Goal: Contribute content: Contribute content

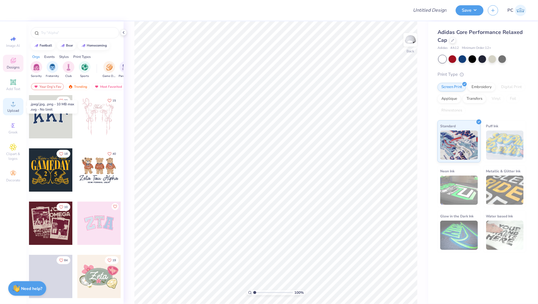
click at [11, 106] on icon at bounding box center [13, 104] width 4 height 4
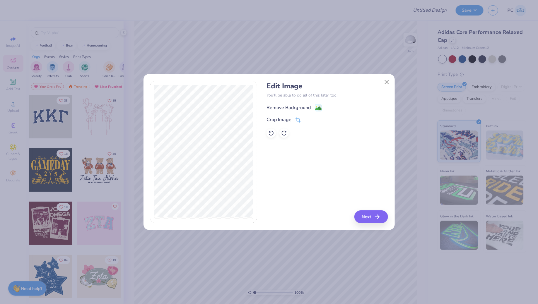
click at [319, 105] on image at bounding box center [318, 108] width 6 height 6
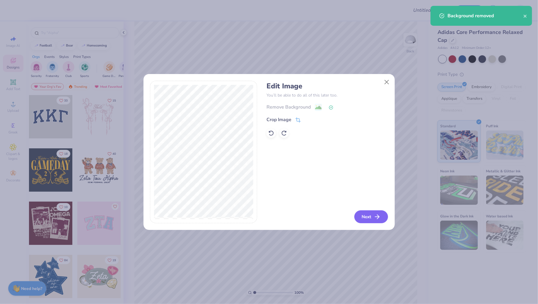
click at [362, 214] on button "Next" at bounding box center [372, 217] width 34 height 13
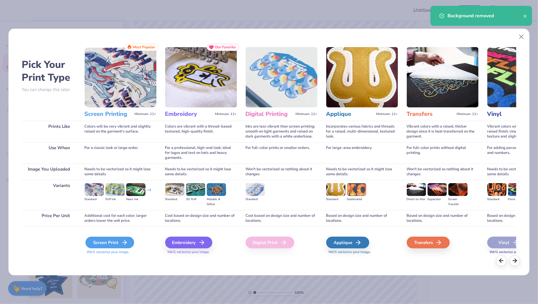
click at [126, 243] on polyline at bounding box center [126, 243] width 2 height 4
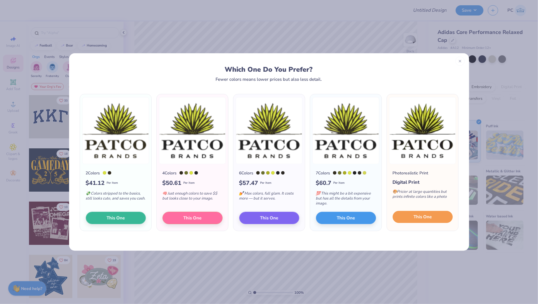
click at [423, 217] on span "This One" at bounding box center [423, 217] width 18 height 7
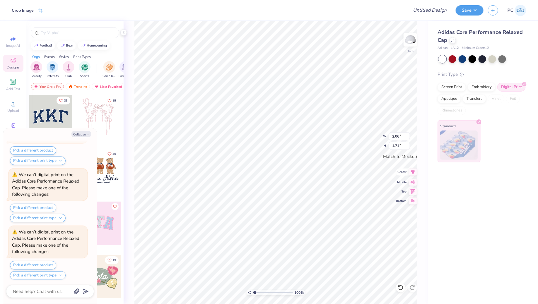
scroll to position [164, 0]
type textarea "x"
type input "2.44"
type input "2.02"
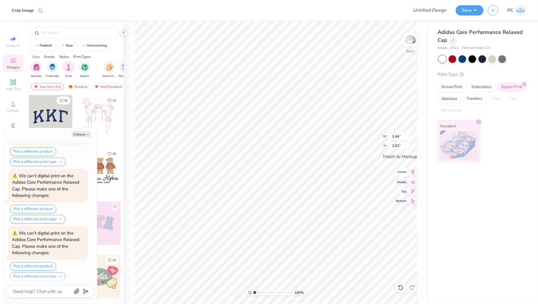
type textarea "x"
type input "2.80"
type input "2.32"
type textarea "x"
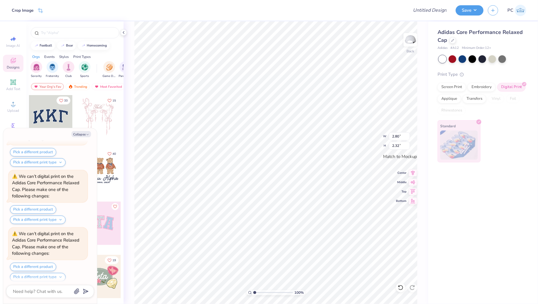
type input "2.91"
type input "2.41"
click at [414, 171] on icon at bounding box center [413, 172] width 8 height 7
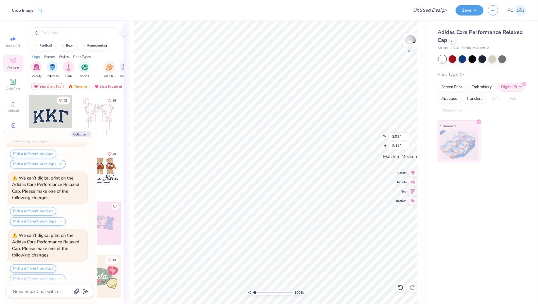
type textarea "x"
click at [426, 11] on input "Design Title" at bounding box center [422, 10] width 57 height 12
type input "Merch"
click at [467, 12] on button "Save" at bounding box center [470, 9] width 28 height 10
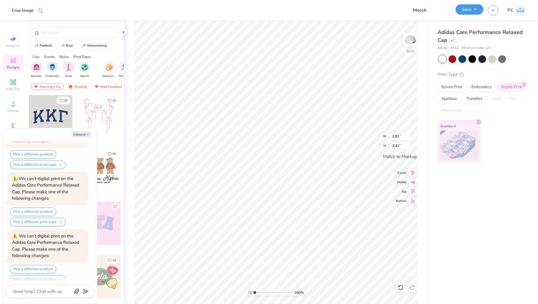
type textarea "x"
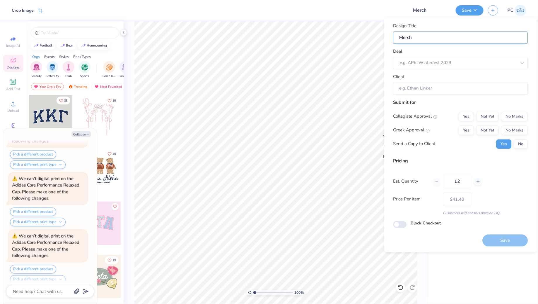
click at [435, 40] on input "Merch" at bounding box center [461, 37] width 135 height 13
type input "Merch-"
type textarea "x"
type input "Merch-"
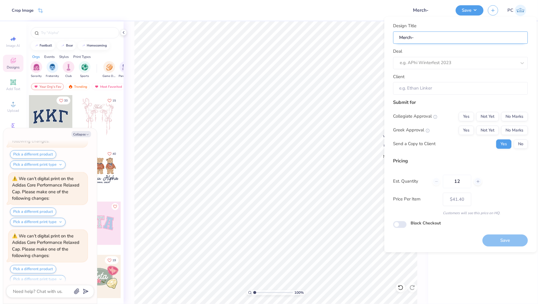
type textarea "x"
type input "Merch-"
type input "Merch- P"
type textarea "x"
type input "Merch- P"
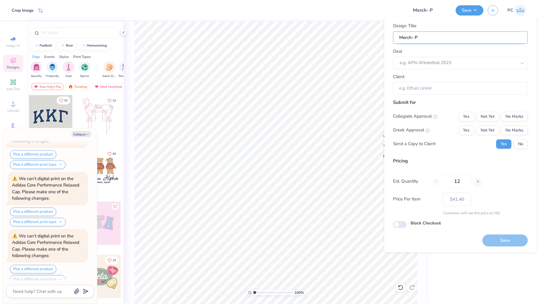
type input "Merch- Pa"
type textarea "x"
type input "Merch- Pa"
type input "Merch- Pat"
type textarea "x"
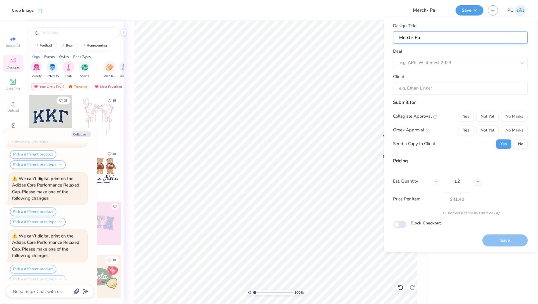
type input "Merch- Pat"
type input "Merch- Patc"
type textarea "x"
type input "Merch- Patc"
type input "Merch- Patco"
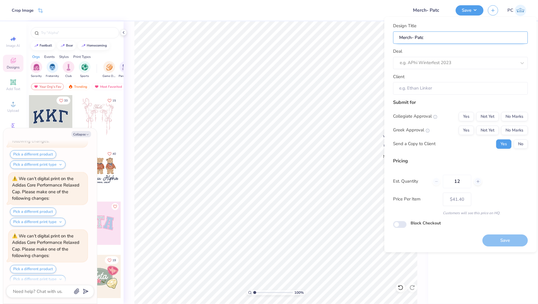
type textarea "x"
type input "Merch- Patco"
type textarea "x"
type input "Merch- Patco"
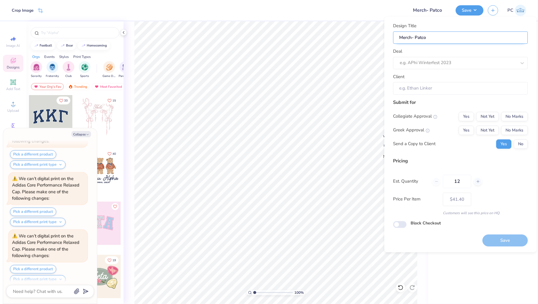
type input "Merch- Patco B"
type textarea "x"
type input "Merch- Patco B"
type input "Merch- Patco Br"
type textarea "x"
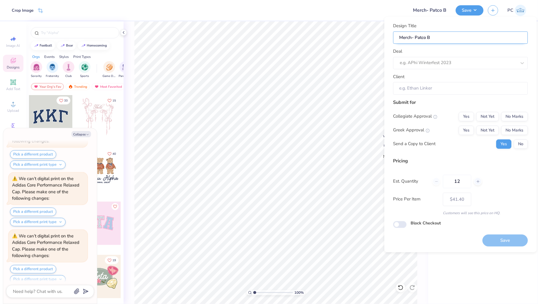
type input "Merch- Patco Br"
type input "Merch- Patco Bra"
type textarea "x"
type input "Merch- Patco Bra"
type input "Merch- Patco Bran"
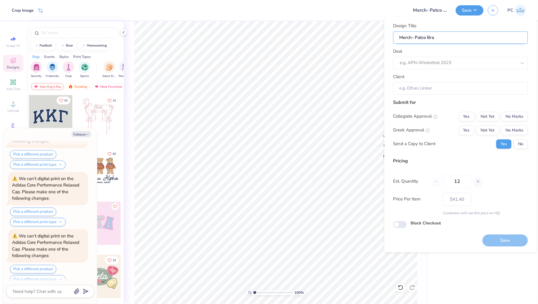
type textarea "x"
type input "Merch- Patco Bran"
type input "Merch- Patco Brand"
type textarea "x"
type input "Merch- Patco Brand"
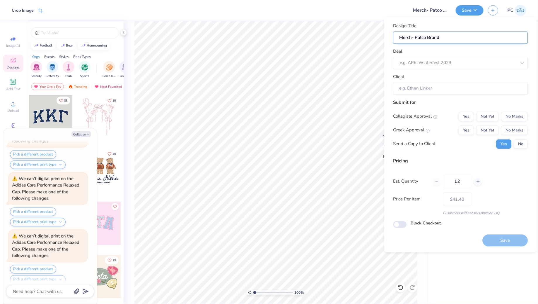
type input "Merch- Patco Brands"
type textarea "x"
type input "Merch- Patco Brands"
click at [460, 54] on div "Deal e.g. APhi Winterfest 2023" at bounding box center [461, 58] width 135 height 21
click at [448, 64] on div at bounding box center [458, 63] width 117 height 8
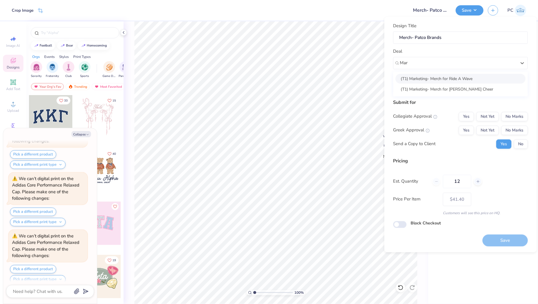
click at [452, 80] on div "(T1) Marketing- Merch for Ride A Wave" at bounding box center [461, 79] width 130 height 10
type input "Mar"
type textarea "x"
type input "Emily Gallia"
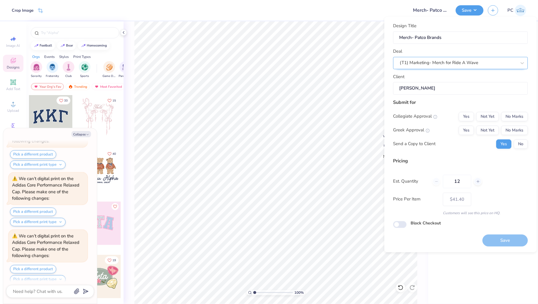
click at [485, 62] on div "(T1) Marketing- Merch for Ride A Wave" at bounding box center [459, 63] width 118 height 9
click at [459, 64] on div "(T1) Marketing- Merch for Ride A Wave" at bounding box center [458, 63] width 117 height 7
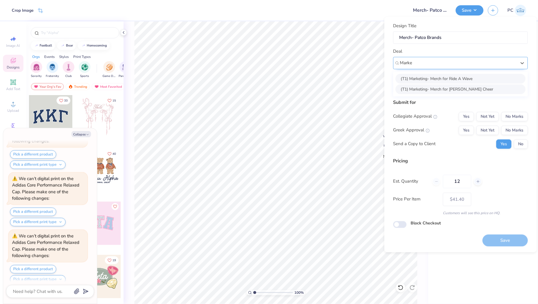
click at [435, 86] on div "(T1) Marketing- Merch for Bowie Cheer" at bounding box center [461, 89] width 130 height 10
type input "Marke"
type textarea "x"
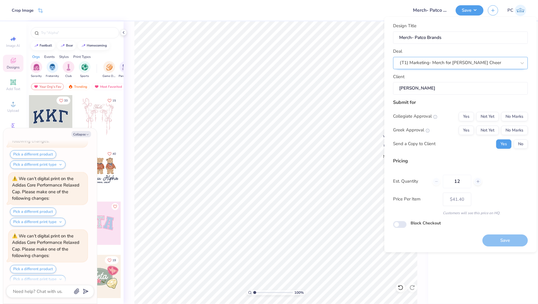
click at [441, 65] on div "(T1) Marketing- Merch for Bowie Cheer" at bounding box center [459, 63] width 118 height 9
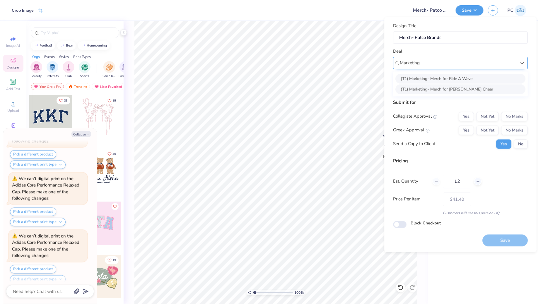
click at [453, 76] on div "(T1) Marketing- Merch for Ride A Wave" at bounding box center [461, 79] width 130 height 10
type input "Marketing"
type textarea "x"
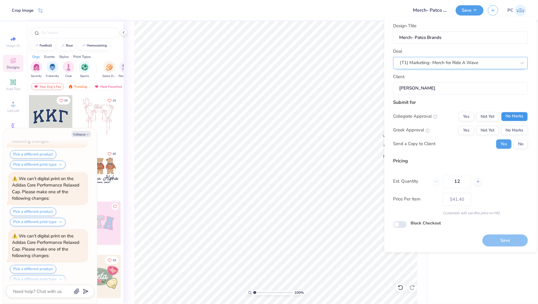
click at [515, 115] on button "No Marks" at bounding box center [515, 116] width 27 height 9
click at [512, 130] on button "No Marks" at bounding box center [515, 130] width 27 height 9
type input "$41.40"
click at [402, 225] on input "Block Checkout" at bounding box center [400, 224] width 13 height 7
checkbox input "true"
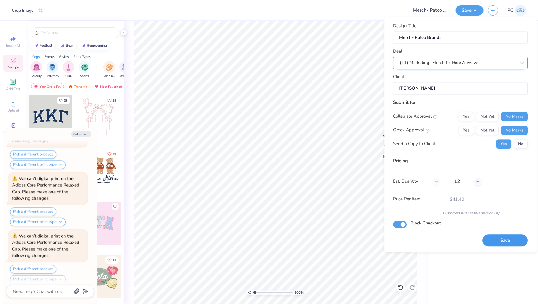
click at [517, 239] on button "Save" at bounding box center [505, 241] width 45 height 12
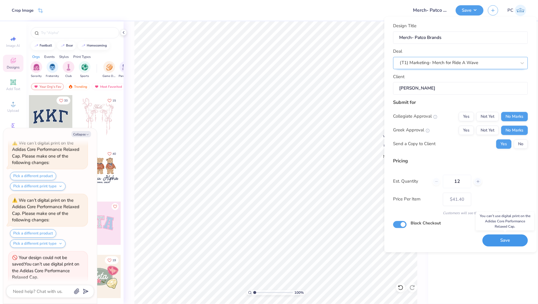
click at [506, 242] on button "Save" at bounding box center [505, 241] width 45 height 12
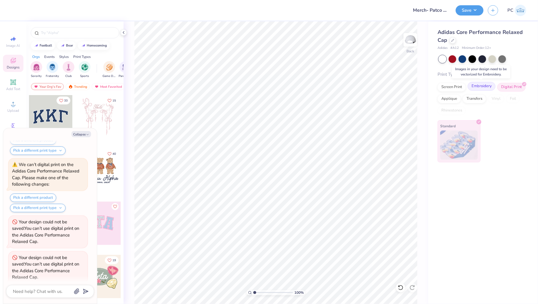
click at [480, 86] on div "Embroidery" at bounding box center [482, 86] width 28 height 9
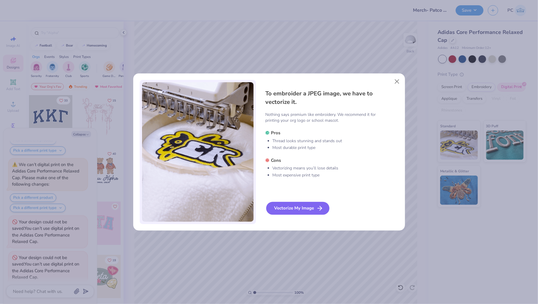
click at [296, 213] on div "Vectorize My Image" at bounding box center [297, 208] width 63 height 13
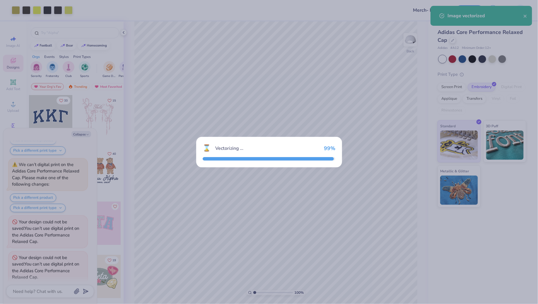
scroll to position [740, 0]
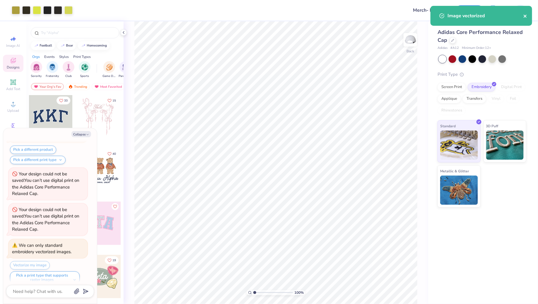
click at [524, 13] on button "close" at bounding box center [526, 15] width 4 height 7
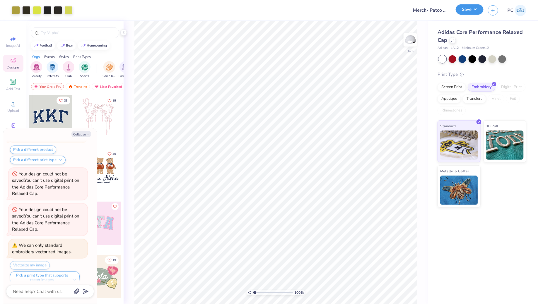
click at [473, 11] on button "Save" at bounding box center [470, 9] width 28 height 10
type textarea "x"
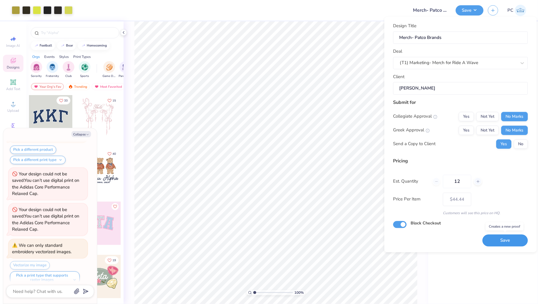
click at [507, 240] on button "Save" at bounding box center [505, 241] width 45 height 12
type input "$44.44"
type textarea "x"
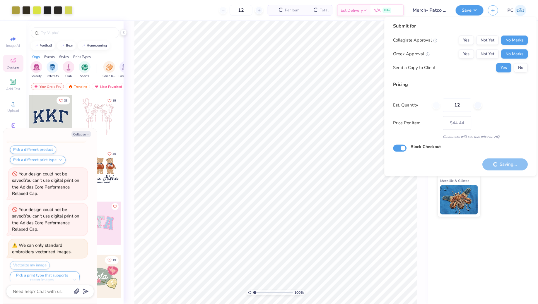
type input "– –"
type textarea "x"
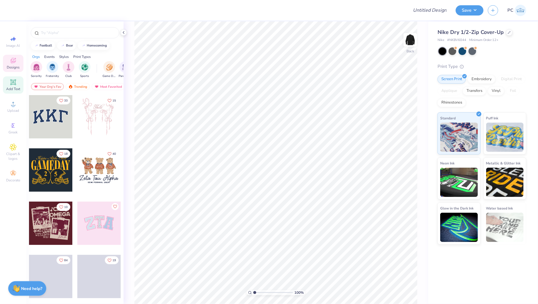
click at [8, 86] on div "Add Text" at bounding box center [13, 84] width 21 height 17
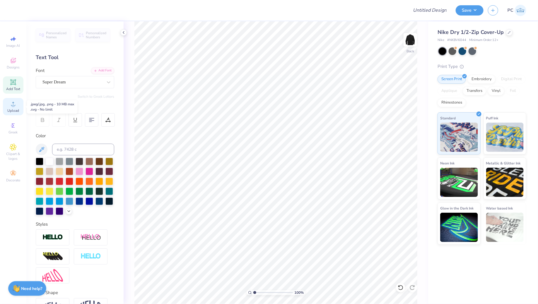
click at [13, 108] on div "Upload" at bounding box center [13, 106] width 21 height 17
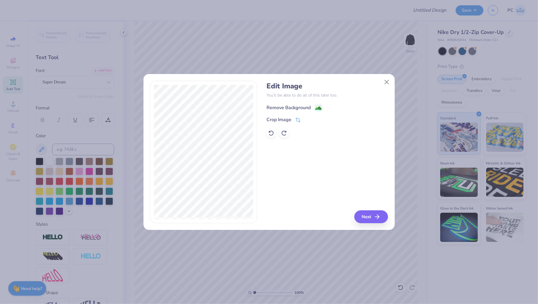
click at [320, 110] on image at bounding box center [318, 108] width 6 height 6
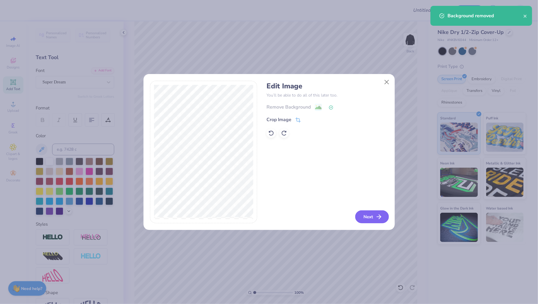
click at [373, 215] on button "Next" at bounding box center [372, 217] width 34 height 13
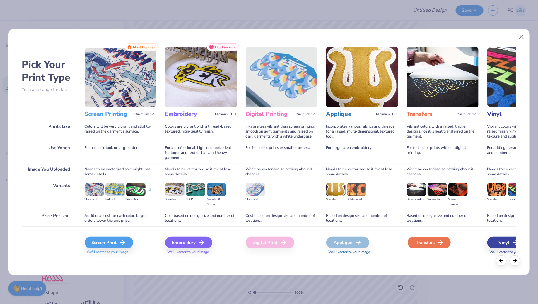
click at [420, 242] on div "Transfers" at bounding box center [429, 243] width 43 height 12
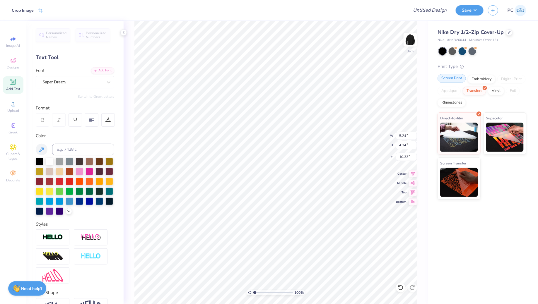
click at [454, 77] on div "Screen Print" at bounding box center [452, 78] width 28 height 9
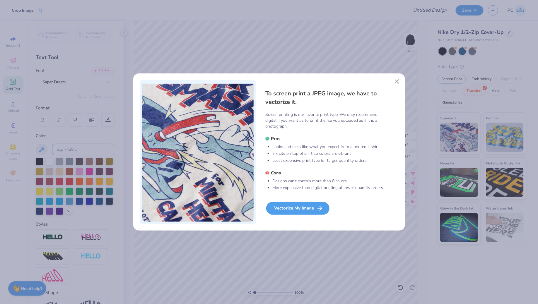
click at [294, 204] on div "Vectorize My Image" at bounding box center [297, 208] width 63 height 13
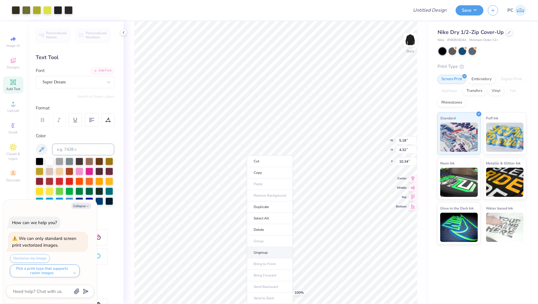
click at [269, 248] on li "Ungroup" at bounding box center [270, 252] width 46 height 11
click at [456, 52] on div at bounding box center [453, 51] width 8 height 8
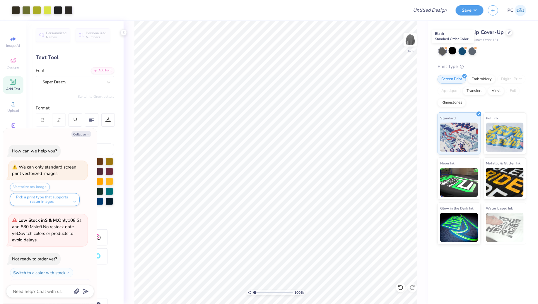
scroll to position [93, 0]
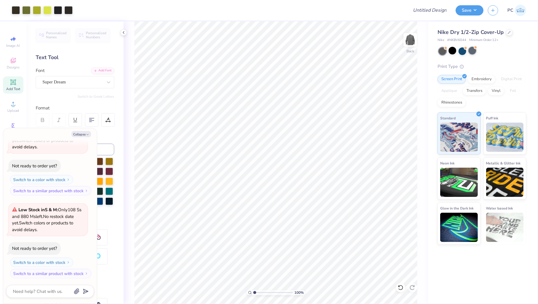
click at [471, 51] on div at bounding box center [473, 51] width 8 height 8
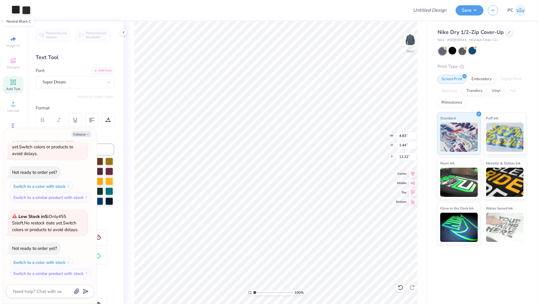
click at [16, 11] on div at bounding box center [16, 10] width 8 height 8
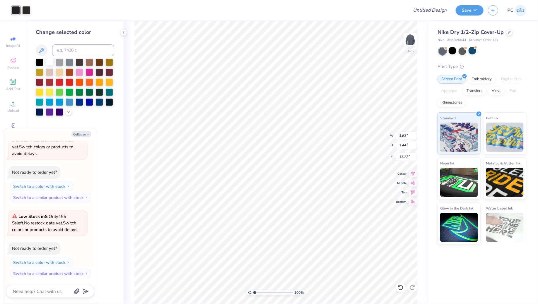
click at [48, 60] on div at bounding box center [50, 62] width 8 height 8
click at [28, 11] on div at bounding box center [26, 10] width 8 height 8
click at [47, 61] on div at bounding box center [50, 62] width 8 height 8
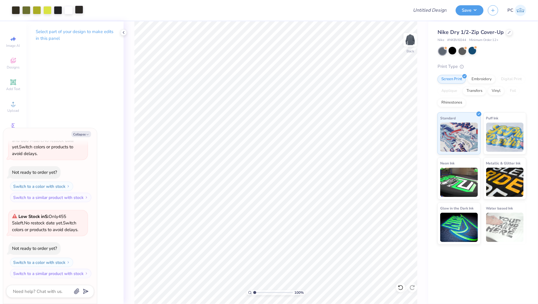
click at [80, 14] on div at bounding box center [79, 10] width 8 height 8
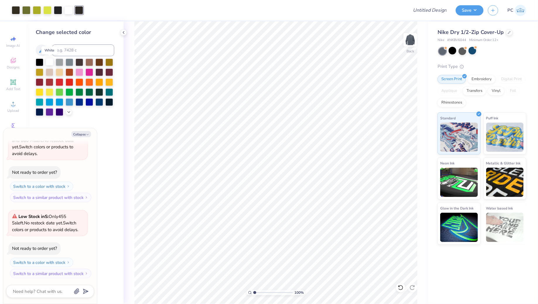
click at [52, 64] on div at bounding box center [50, 62] width 8 height 8
click at [58, 11] on div at bounding box center [58, 10] width 8 height 8
click at [50, 63] on div at bounding box center [50, 62] width 8 height 8
click at [14, 7] on div at bounding box center [16, 10] width 8 height 8
click at [49, 63] on div at bounding box center [50, 62] width 8 height 8
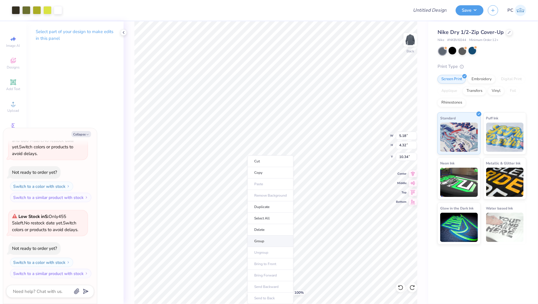
click at [282, 243] on li "Group" at bounding box center [271, 241] width 46 height 11
click at [450, 50] on div at bounding box center [453, 51] width 8 height 8
type textarea "x"
type input "3.34"
type textarea "x"
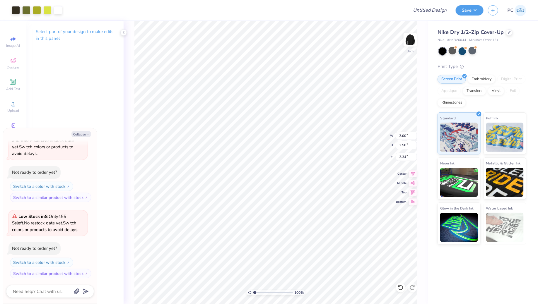
type input "3.00"
type input "2.50"
type input "5.16"
type textarea "x"
type input "3.39"
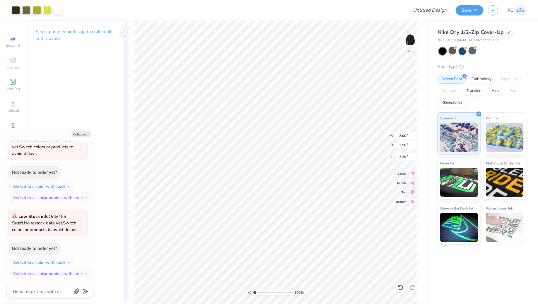
type textarea "x"
type input "3.43"
type textarea "x"
type input "3.34"
type input "2.78"
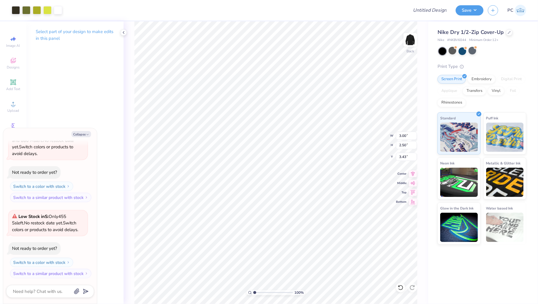
type input "3.15"
type textarea "x"
type input "3.00"
type textarea "x"
click at [434, 10] on input "Design Title" at bounding box center [422, 10] width 57 height 12
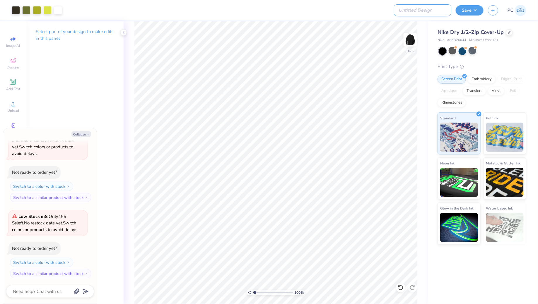
type input "Merch"
click at [478, 6] on button "Save" at bounding box center [470, 9] width 28 height 10
type textarea "x"
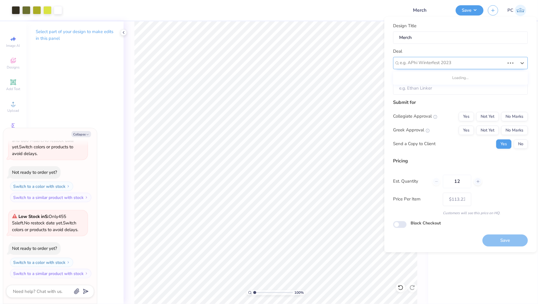
click at [423, 65] on div at bounding box center [452, 63] width 105 height 8
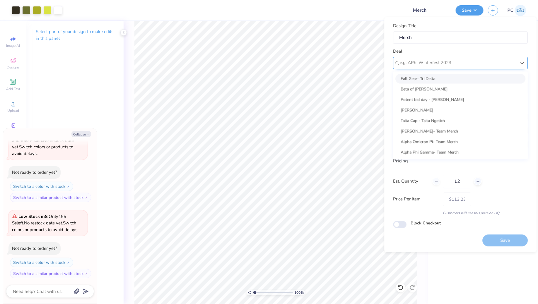
click at [423, 65] on div at bounding box center [458, 63] width 117 height 8
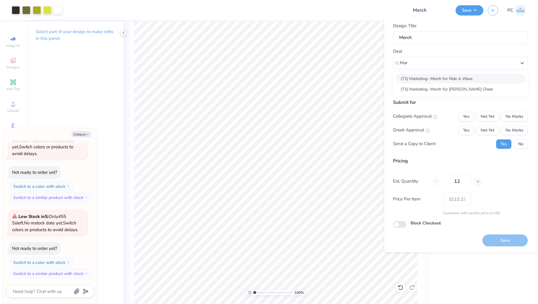
click at [481, 79] on div "(T1) Marketing- Merch for Ride A Wave" at bounding box center [461, 79] width 130 height 10
type input "Mar"
type textarea "x"
type input "Emily Gallia"
click at [519, 110] on div "Submit for Collegiate Approval Yes Not Yet No Marks Greek Approval Yes Not Yet …" at bounding box center [461, 126] width 135 height 54
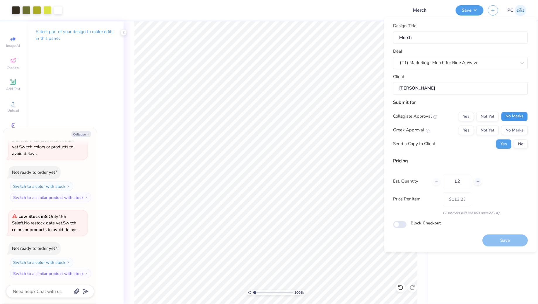
click at [521, 116] on button "No Marks" at bounding box center [515, 116] width 27 height 9
click at [518, 134] on button "No Marks" at bounding box center [515, 130] width 27 height 9
type input "$113.23"
click at [403, 225] on input "Block Checkout" at bounding box center [400, 224] width 13 height 7
checkbox input "true"
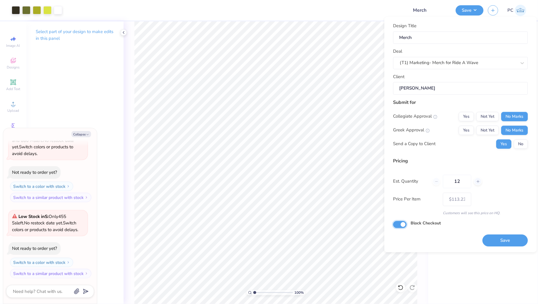
type textarea "x"
click at [497, 240] on button "Save" at bounding box center [505, 241] width 45 height 12
type input "$113.23"
type textarea "x"
type input "– –"
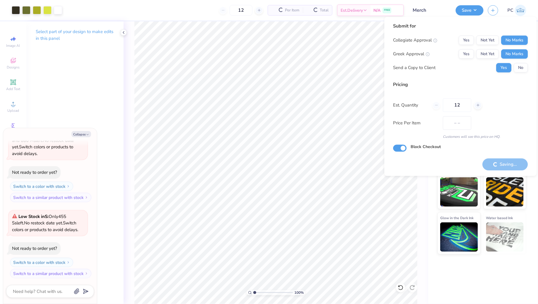
type textarea "x"
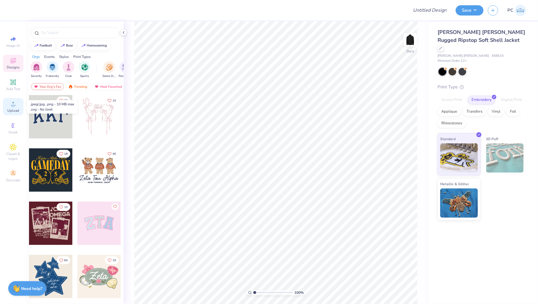
click at [14, 103] on icon at bounding box center [13, 104] width 7 height 7
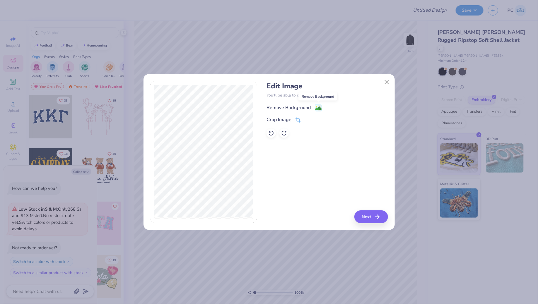
click at [318, 107] on image at bounding box center [318, 108] width 6 height 6
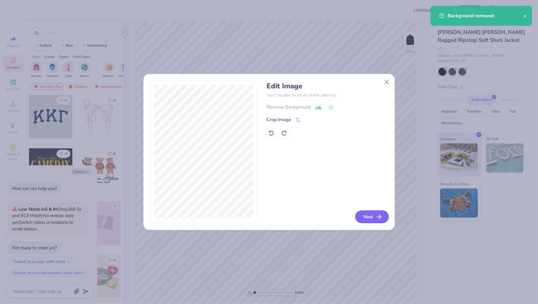
click at [366, 217] on button "Next" at bounding box center [372, 217] width 34 height 13
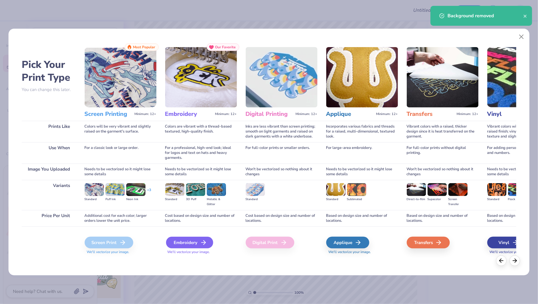
click at [197, 243] on div "Embroidery" at bounding box center [189, 243] width 47 height 12
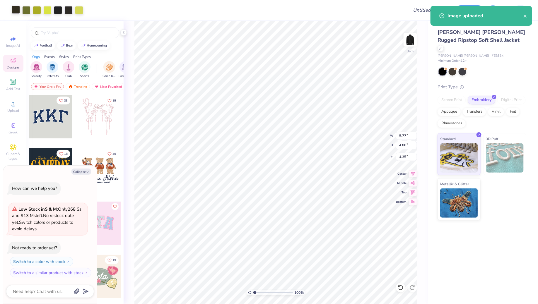
click at [18, 9] on div at bounding box center [16, 10] width 8 height 8
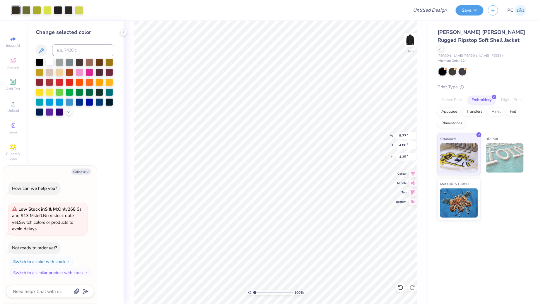
click at [50, 60] on div at bounding box center [50, 62] width 8 height 8
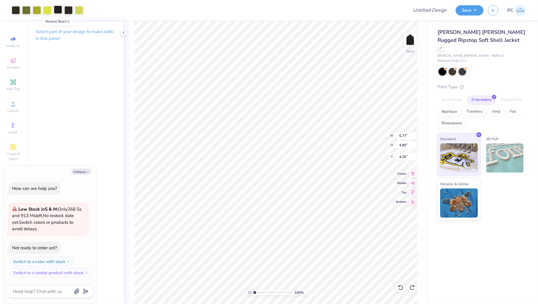
click at [54, 12] on div at bounding box center [58, 10] width 8 height 8
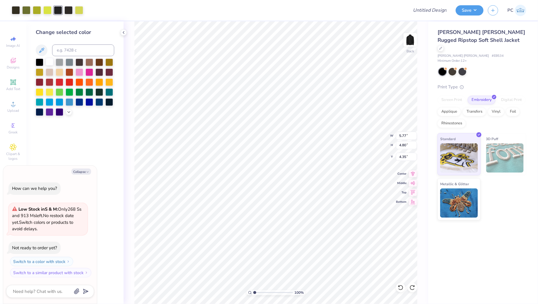
click at [48, 62] on div at bounding box center [50, 62] width 8 height 8
click at [69, 6] on div at bounding box center [68, 10] width 8 height 8
click at [50, 66] on div at bounding box center [50, 62] width 8 height 8
click at [70, 10] on div at bounding box center [68, 10] width 8 height 8
type textarea "x"
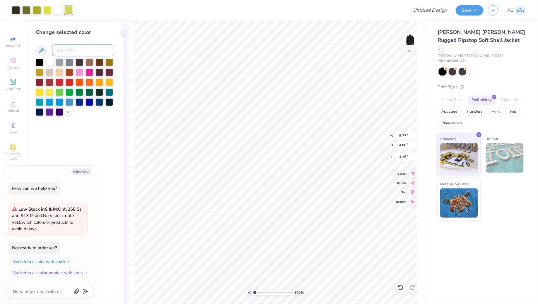
click at [70, 46] on input at bounding box center [83, 51] width 62 height 12
type input "380"
type textarea "x"
click at [37, 12] on div at bounding box center [37, 10] width 8 height 8
type textarea "x"
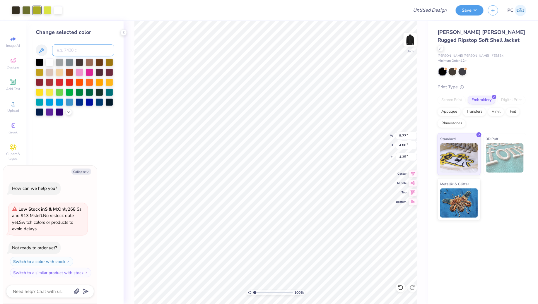
click at [65, 53] on input at bounding box center [83, 51] width 62 height 12
type input "380"
type textarea "x"
click at [27, 10] on div at bounding box center [26, 10] width 8 height 8
type textarea "x"
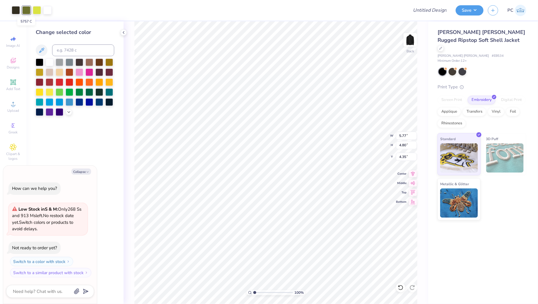
click at [27, 10] on div at bounding box center [26, 10] width 8 height 8
click at [69, 51] on input at bounding box center [83, 51] width 62 height 12
type input "380"
type textarea "x"
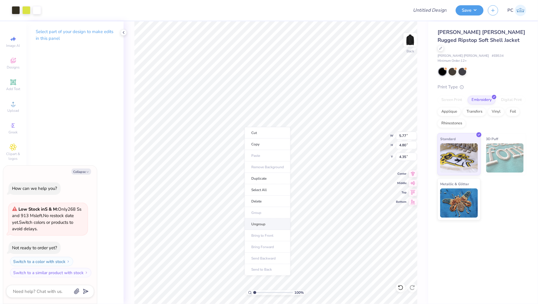
click at [275, 225] on li "Ungroup" at bounding box center [268, 224] width 46 height 11
click at [12, 8] on div at bounding box center [16, 10] width 8 height 8
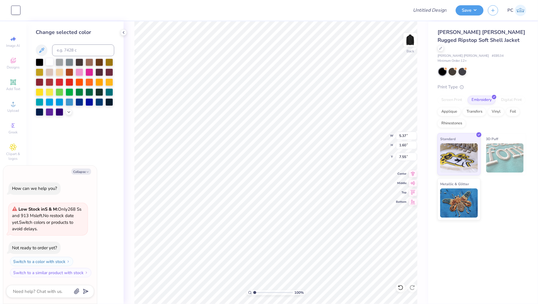
click at [49, 60] on div at bounding box center [50, 62] width 8 height 8
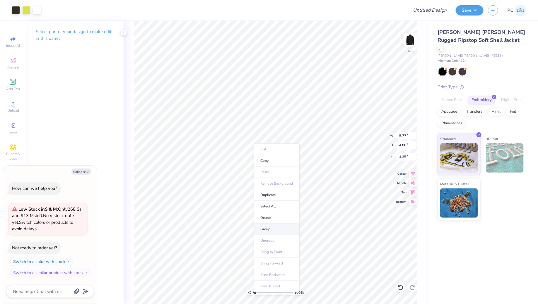
click at [268, 230] on li "Group" at bounding box center [277, 229] width 46 height 11
type textarea "x"
type input "3.32"
type input "2.77"
type input "6.38"
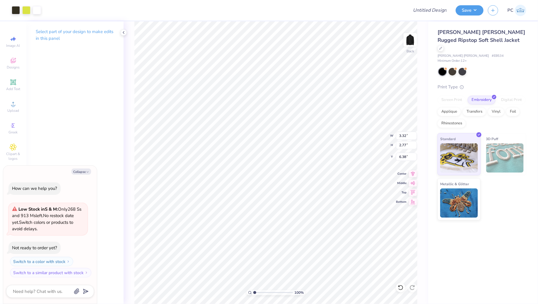
type textarea "x"
type input "3.13"
type input "2.61"
type input "6.54"
type textarea "x"
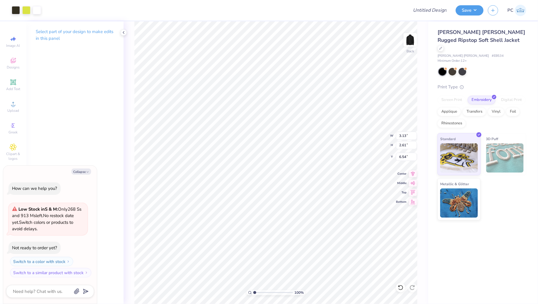
type input "3.39"
type textarea "x"
click at [430, 5] on input "Design Title" at bounding box center [422, 10] width 57 height 12
type input "Merch"
click at [475, 4] on div "Save PC" at bounding box center [497, 10] width 82 height 21
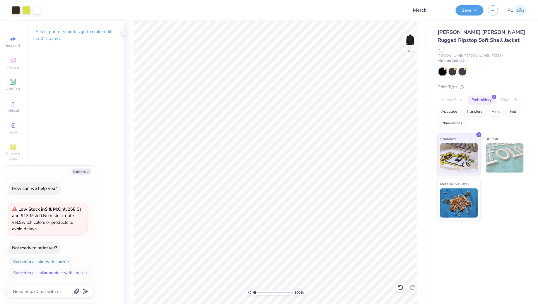
click at [472, 17] on div "Save PC" at bounding box center [497, 10] width 82 height 21
click at [471, 13] on button "Save" at bounding box center [470, 9] width 28 height 10
type textarea "x"
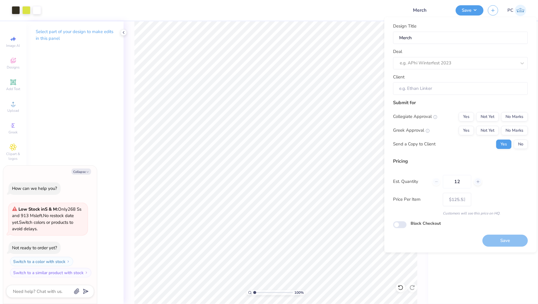
click at [458, 56] on div "Deal e.g. APhi Winterfest 2023" at bounding box center [461, 58] width 135 height 21
click at [449, 61] on div at bounding box center [458, 63] width 117 height 8
click at [483, 79] on div "(T1) Marketing- Merch for Ride A Wave" at bounding box center [461, 79] width 130 height 10
type input "Mar"
type textarea "x"
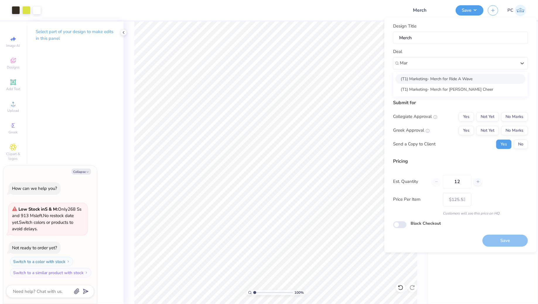
type input "Emily Gallia"
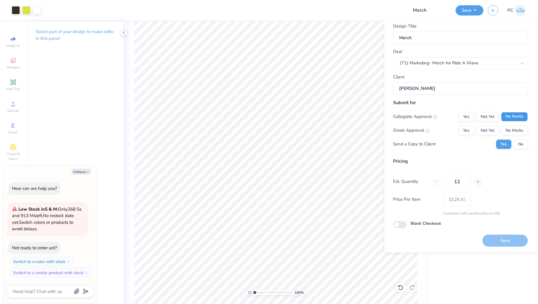
click at [521, 116] on button "No Marks" at bounding box center [515, 116] width 27 height 9
click at [515, 127] on button "No Marks" at bounding box center [515, 130] width 27 height 9
type input "$125.53"
click at [399, 227] on input "Block Checkout" at bounding box center [400, 225] width 13 height 7
checkbox input "true"
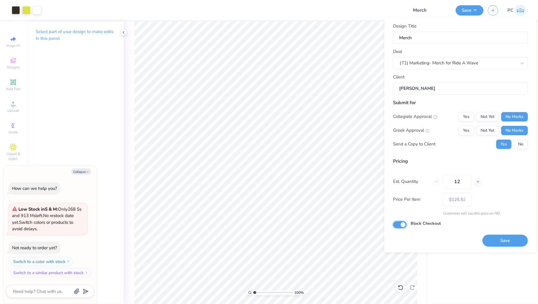
type textarea "x"
click at [519, 240] on button "Save" at bounding box center [505, 241] width 45 height 12
type input "$125.53"
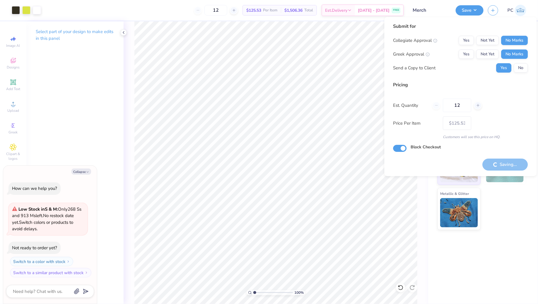
type textarea "x"
type input "$125.53"
type textarea "x"
type input "$125.53"
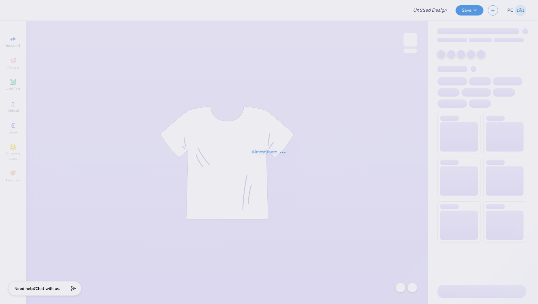
type input "Tri Delta"
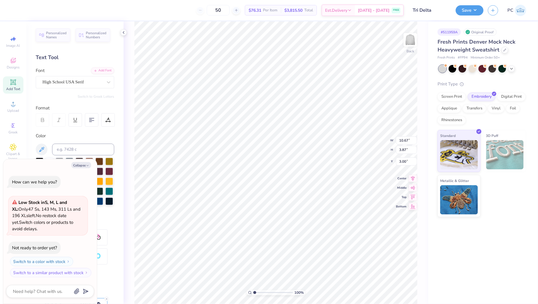
type textarea "x"
type input "11.85"
type input "4.30"
type input "2.57"
click at [415, 174] on icon at bounding box center [413, 173] width 8 height 7
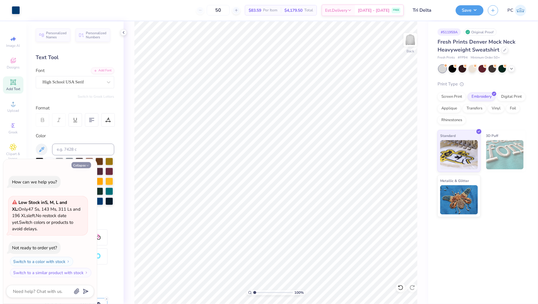
click at [88, 166] on icon "button" at bounding box center [88, 166] width 4 height 4
type textarea "x"
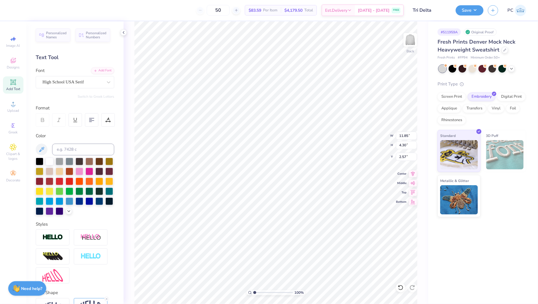
scroll to position [36, 0]
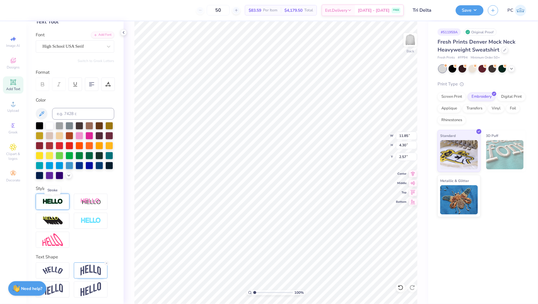
click at [62, 205] on img at bounding box center [52, 202] width 21 height 7
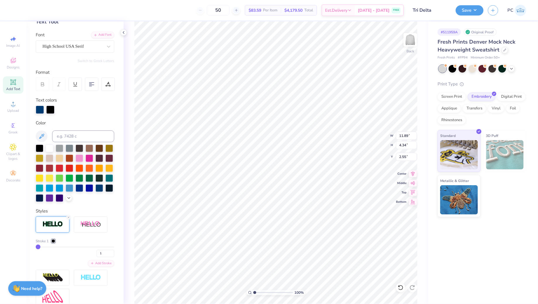
type input "11.89"
type input "4.34"
type input "2.55"
click at [54, 241] on div at bounding box center [54, 242] width 4 height 4
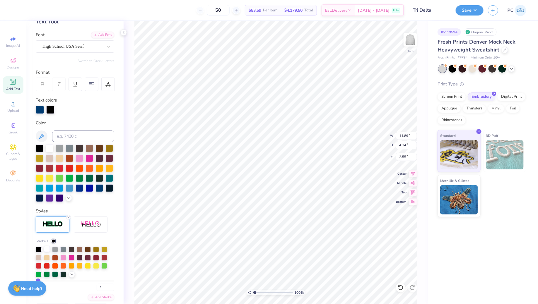
click at [49, 251] on div at bounding box center [47, 249] width 6 height 6
type input "2"
click at [111, 285] on input "2" at bounding box center [106, 287] width 18 height 7
type input "2"
click at [68, 216] on icon at bounding box center [69, 218] width 4 height 4
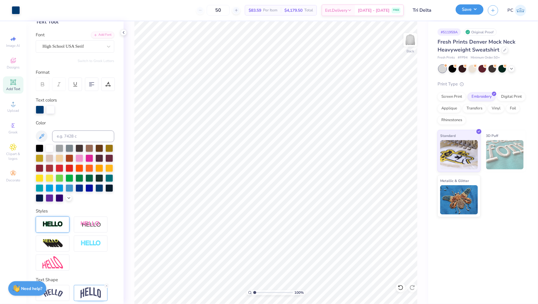
click at [479, 11] on button "Save" at bounding box center [470, 9] width 28 height 10
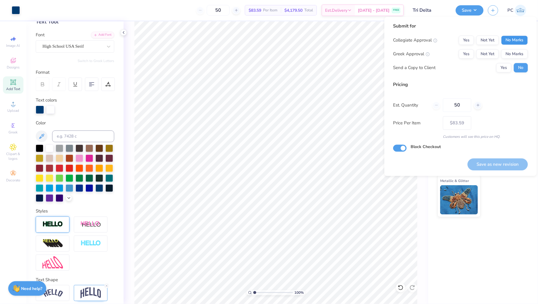
click at [524, 39] on button "No Marks" at bounding box center [515, 40] width 27 height 9
click at [517, 53] on button "No Marks" at bounding box center [515, 54] width 27 height 9
click at [503, 67] on button "Yes" at bounding box center [504, 67] width 15 height 9
click at [520, 65] on button "No" at bounding box center [521, 67] width 14 height 9
click at [490, 167] on button "Save as new revision" at bounding box center [498, 165] width 60 height 12
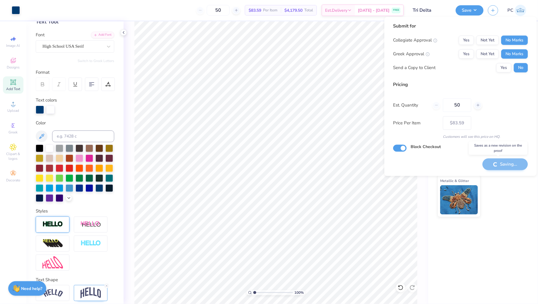
type input "– –"
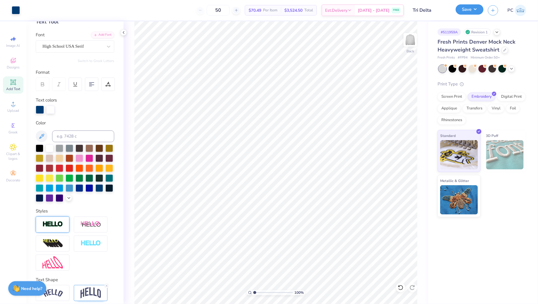
click at [473, 14] on button "Save" at bounding box center [470, 9] width 28 height 10
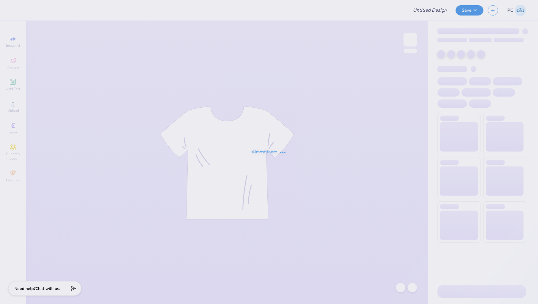
type input "Tri Delta"
